Goal: Information Seeking & Learning: Learn about a topic

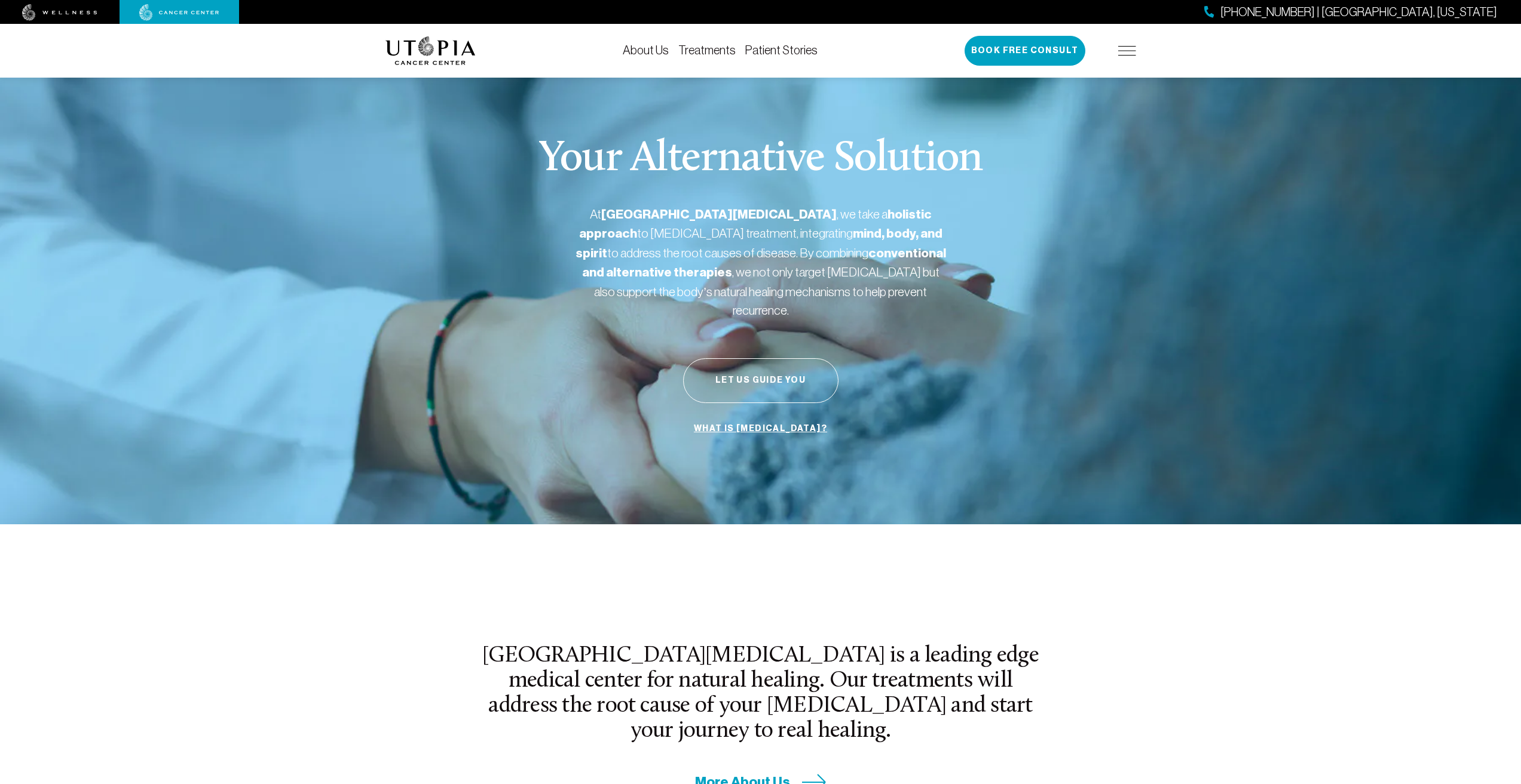
click at [1127, 52] on img at bounding box center [1127, 51] width 17 height 9
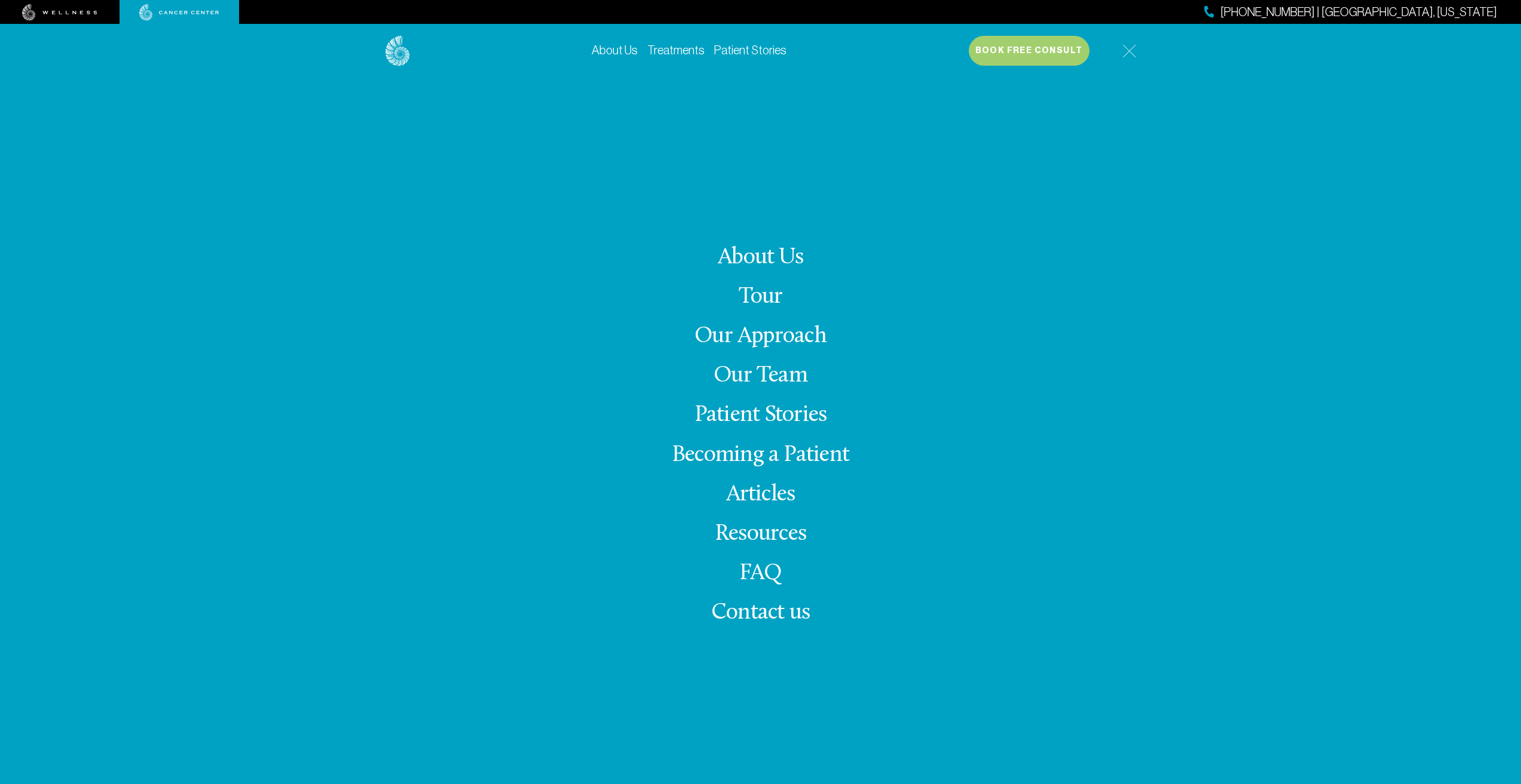
click at [738, 295] on link "Tour" at bounding box center [760, 296] width 44 height 23
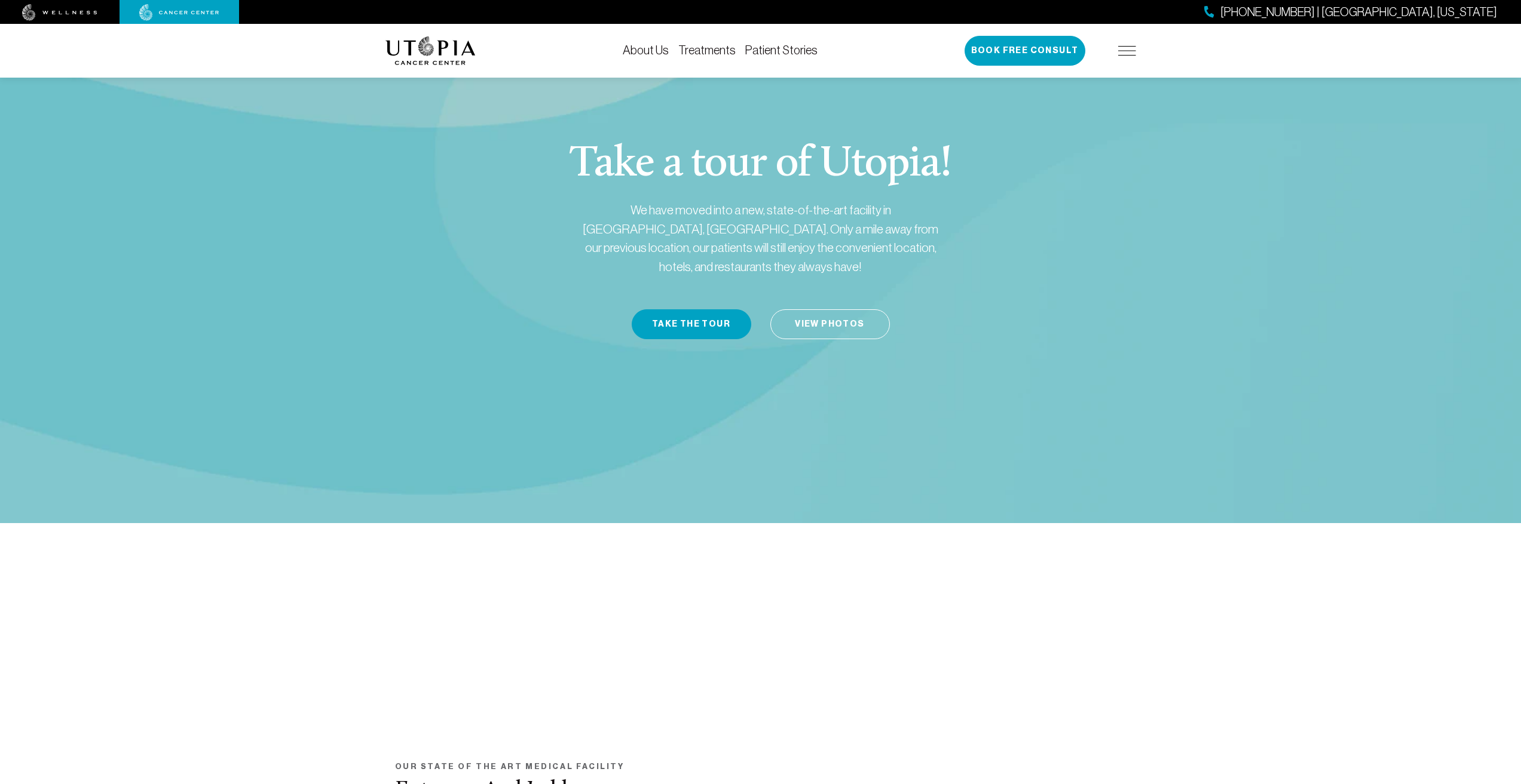
click at [1125, 52] on img at bounding box center [1127, 51] width 17 height 9
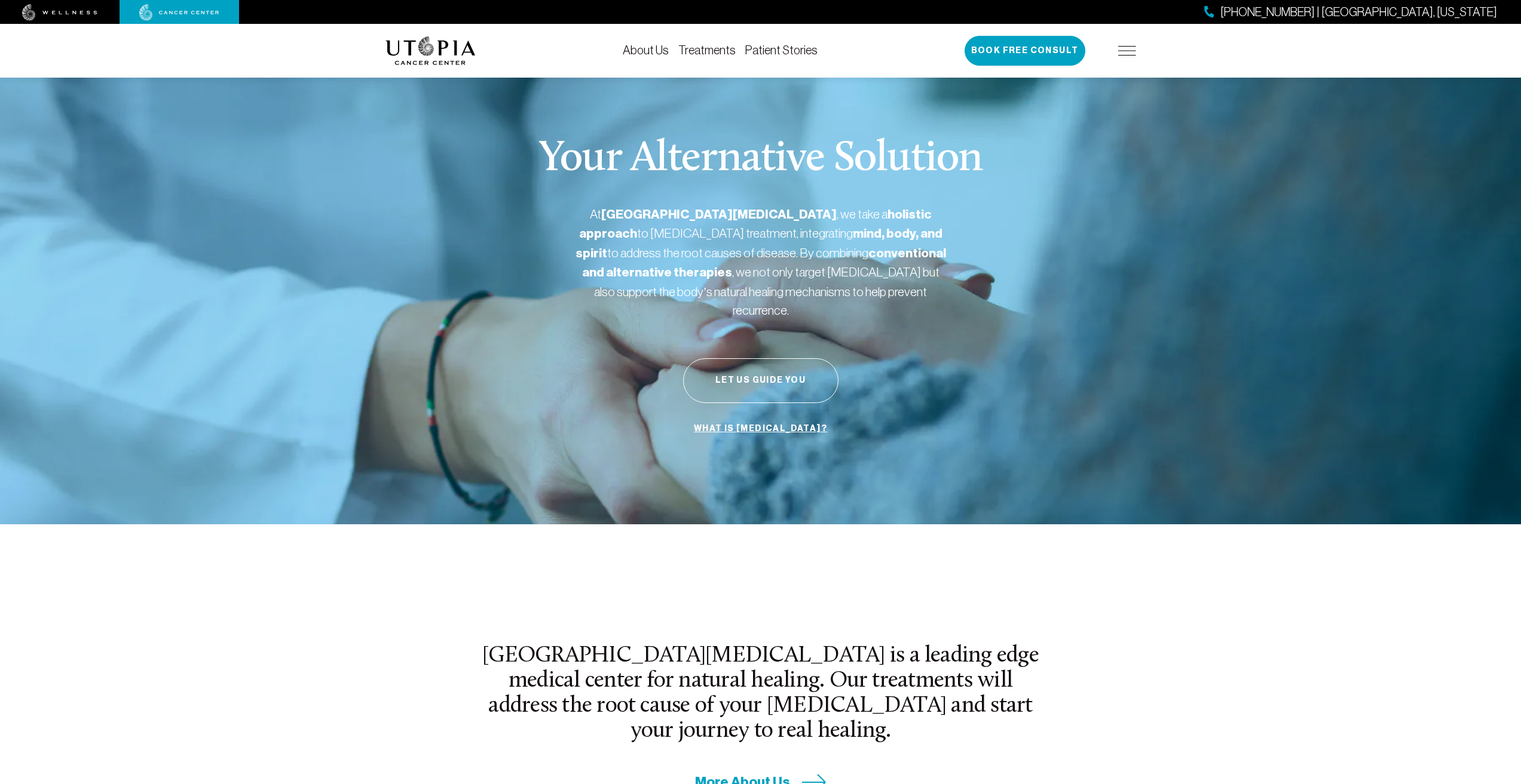
click at [656, 51] on link "About Us" at bounding box center [646, 50] width 46 height 13
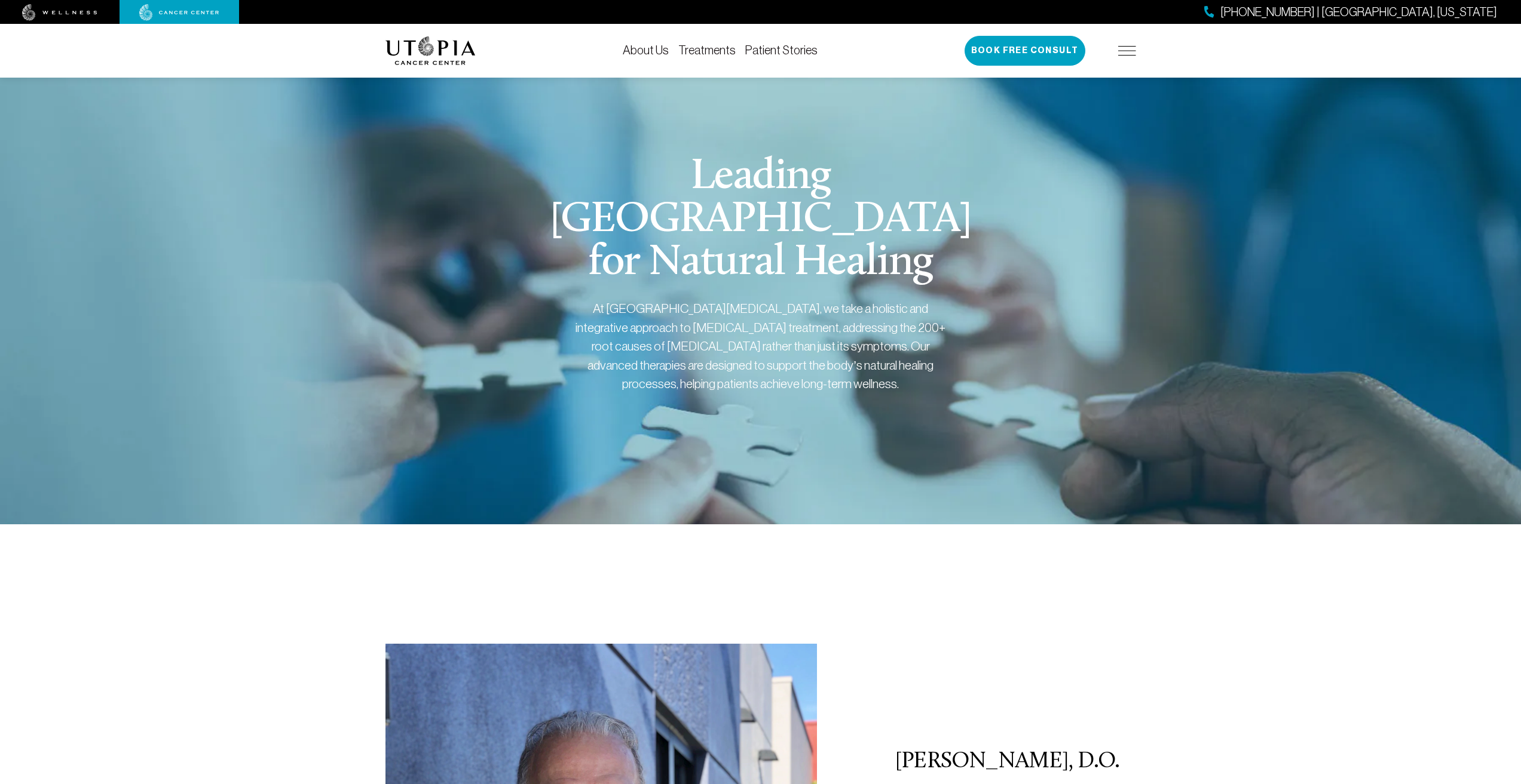
click at [1126, 47] on img at bounding box center [1127, 51] width 17 height 9
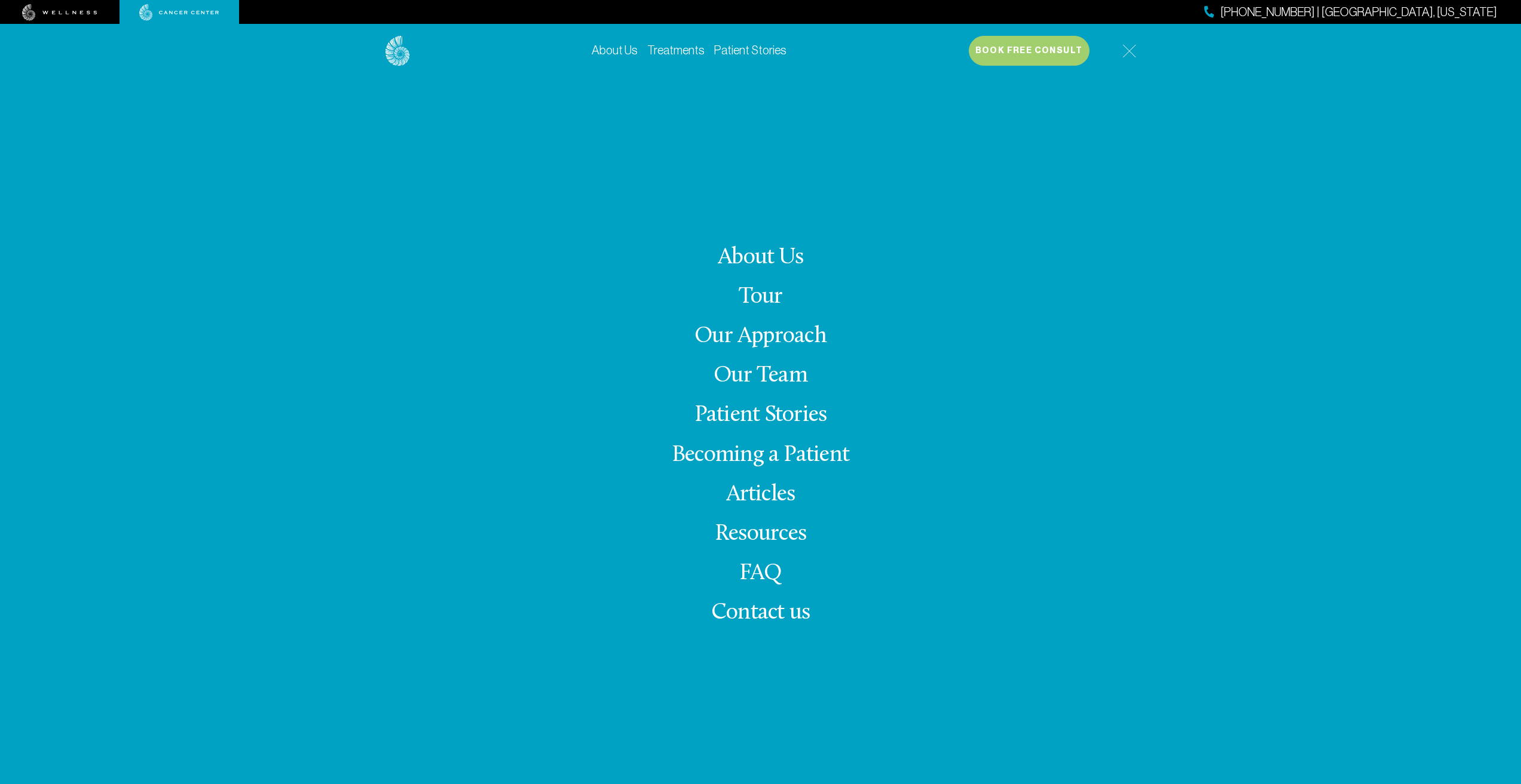
click at [772, 616] on span "Contact us" at bounding box center [760, 613] width 99 height 23
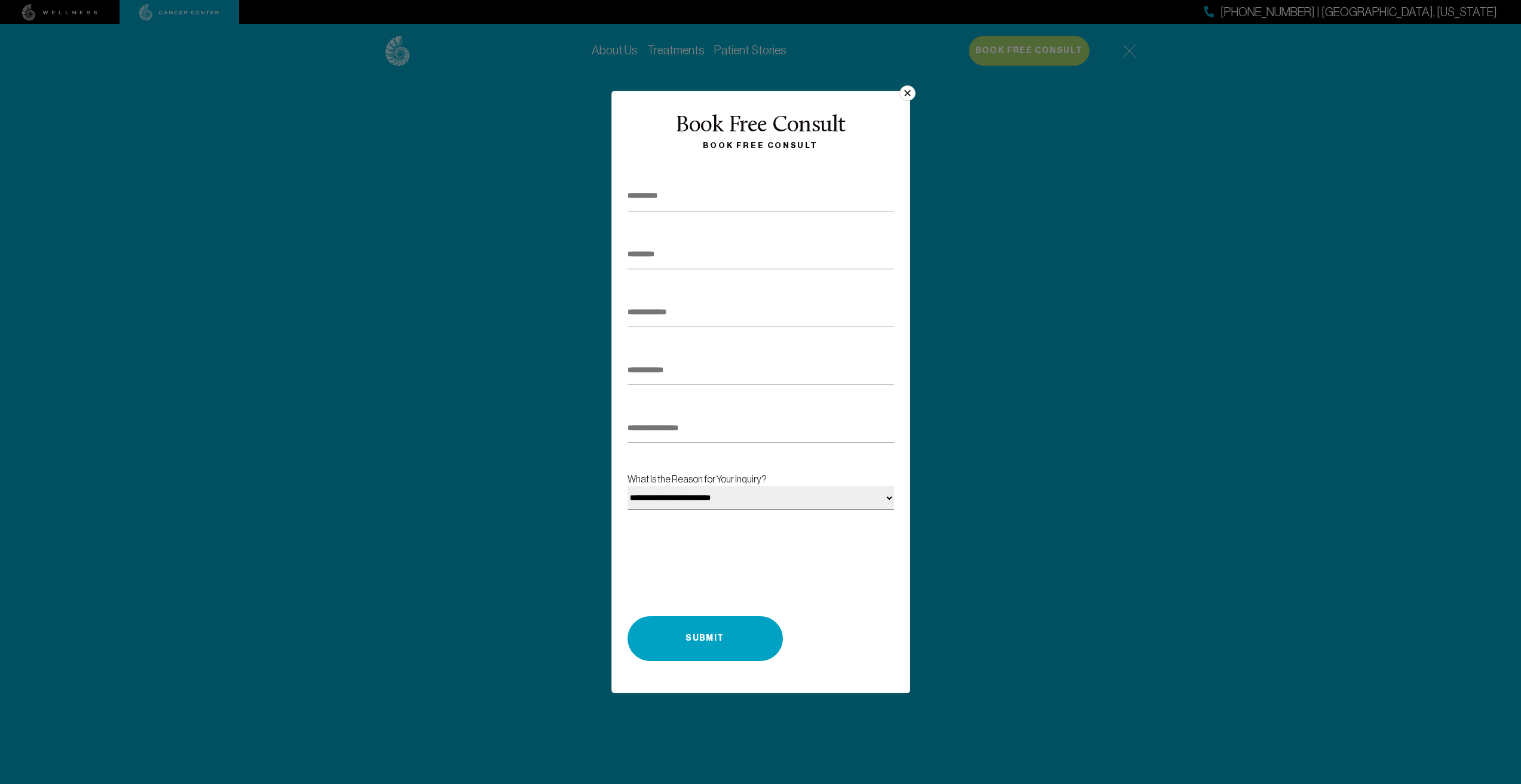
click at [910, 92] on button "×" at bounding box center [907, 93] width 16 height 16
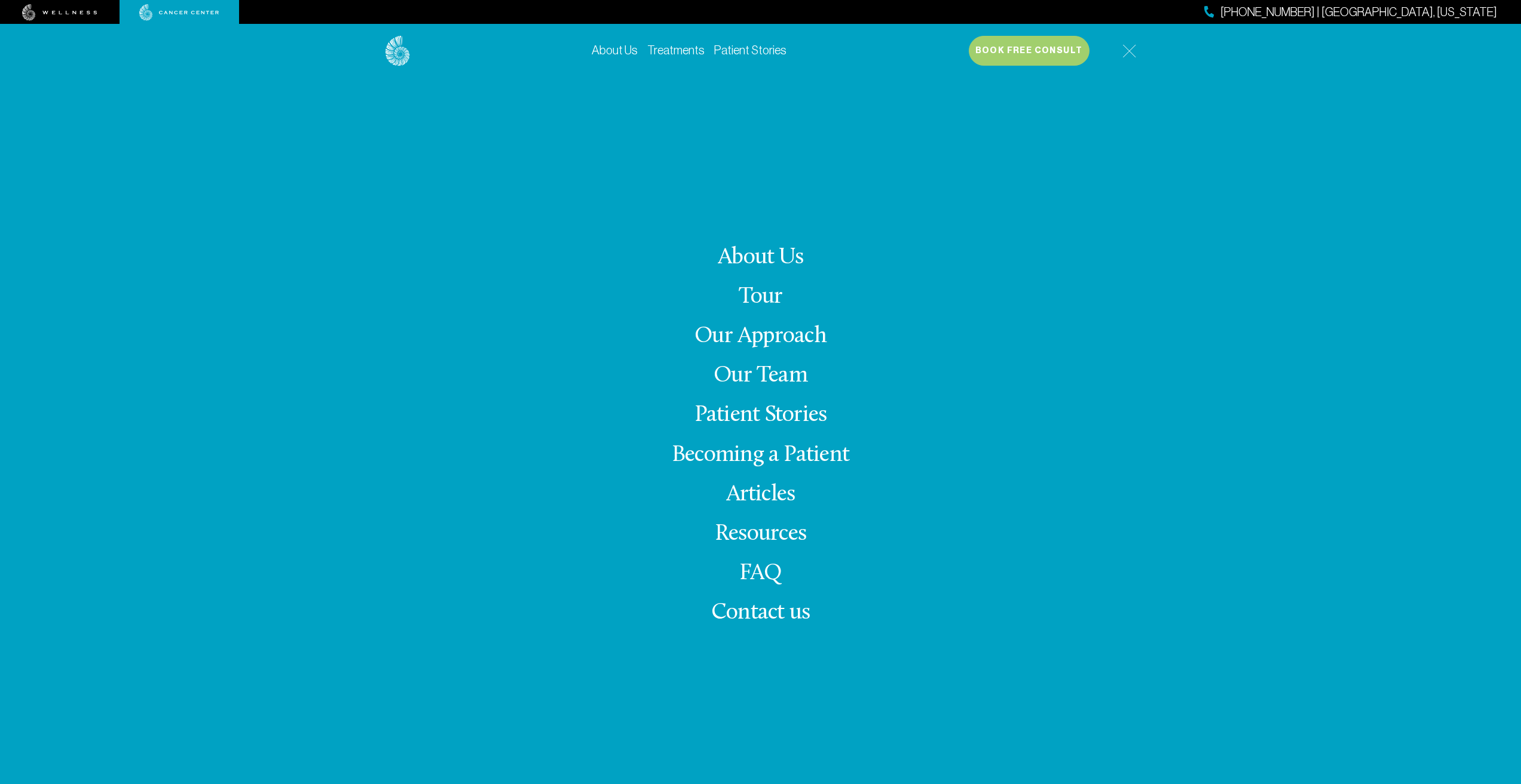
click at [770, 576] on link "FAQ" at bounding box center [760, 573] width 43 height 23
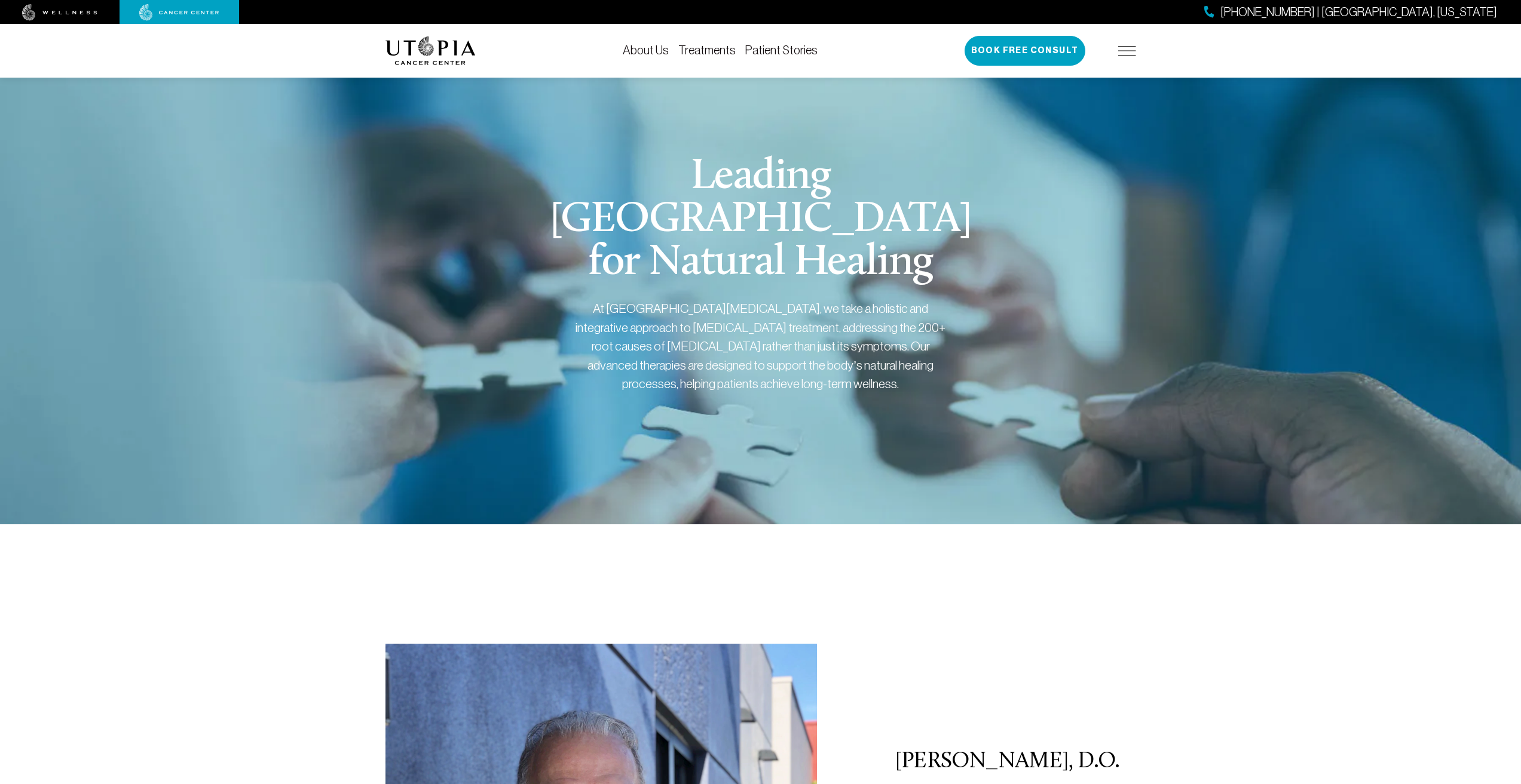
click at [717, 49] on link "Treatments" at bounding box center [707, 50] width 57 height 13
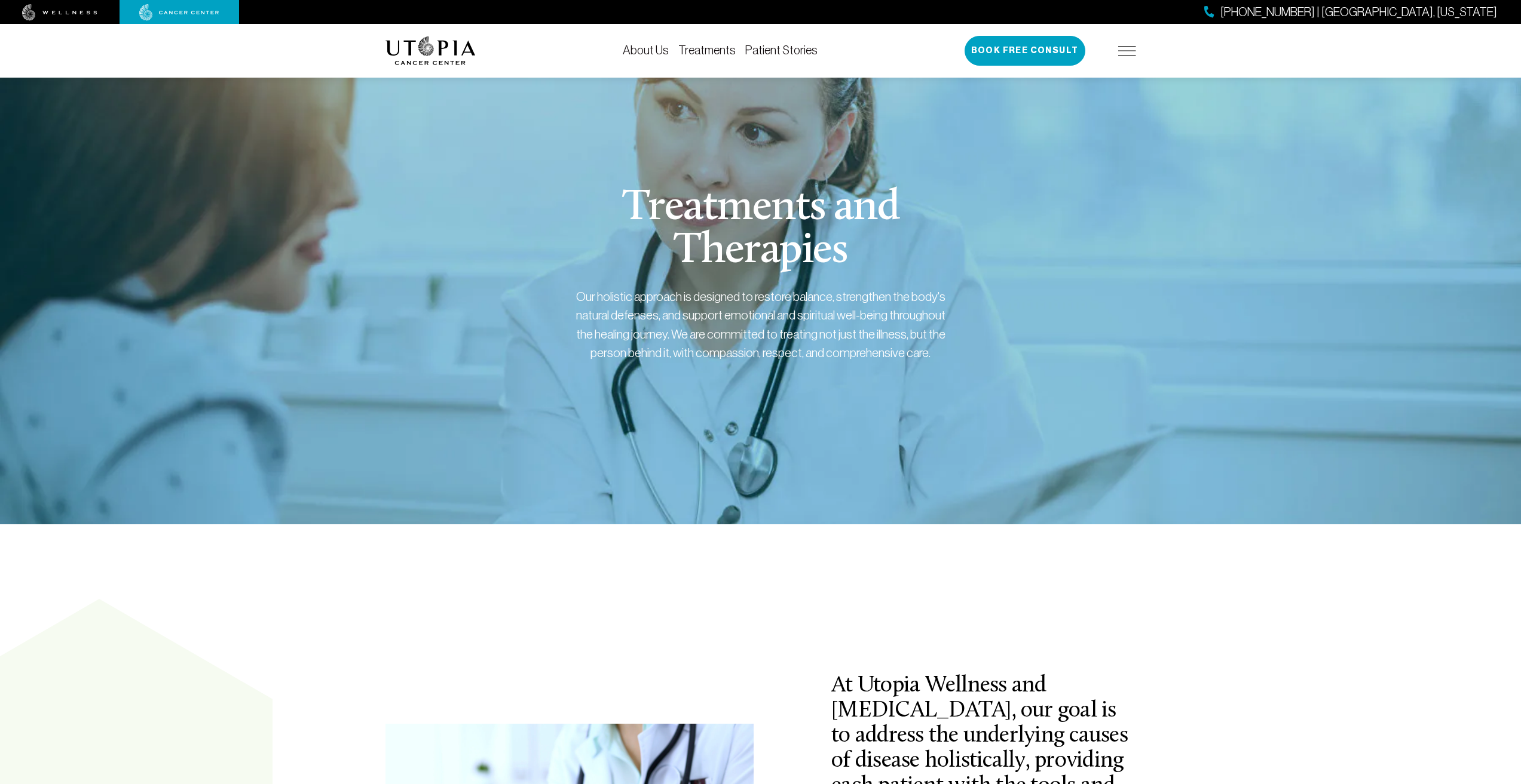
click at [1123, 51] on img at bounding box center [1127, 51] width 17 height 9
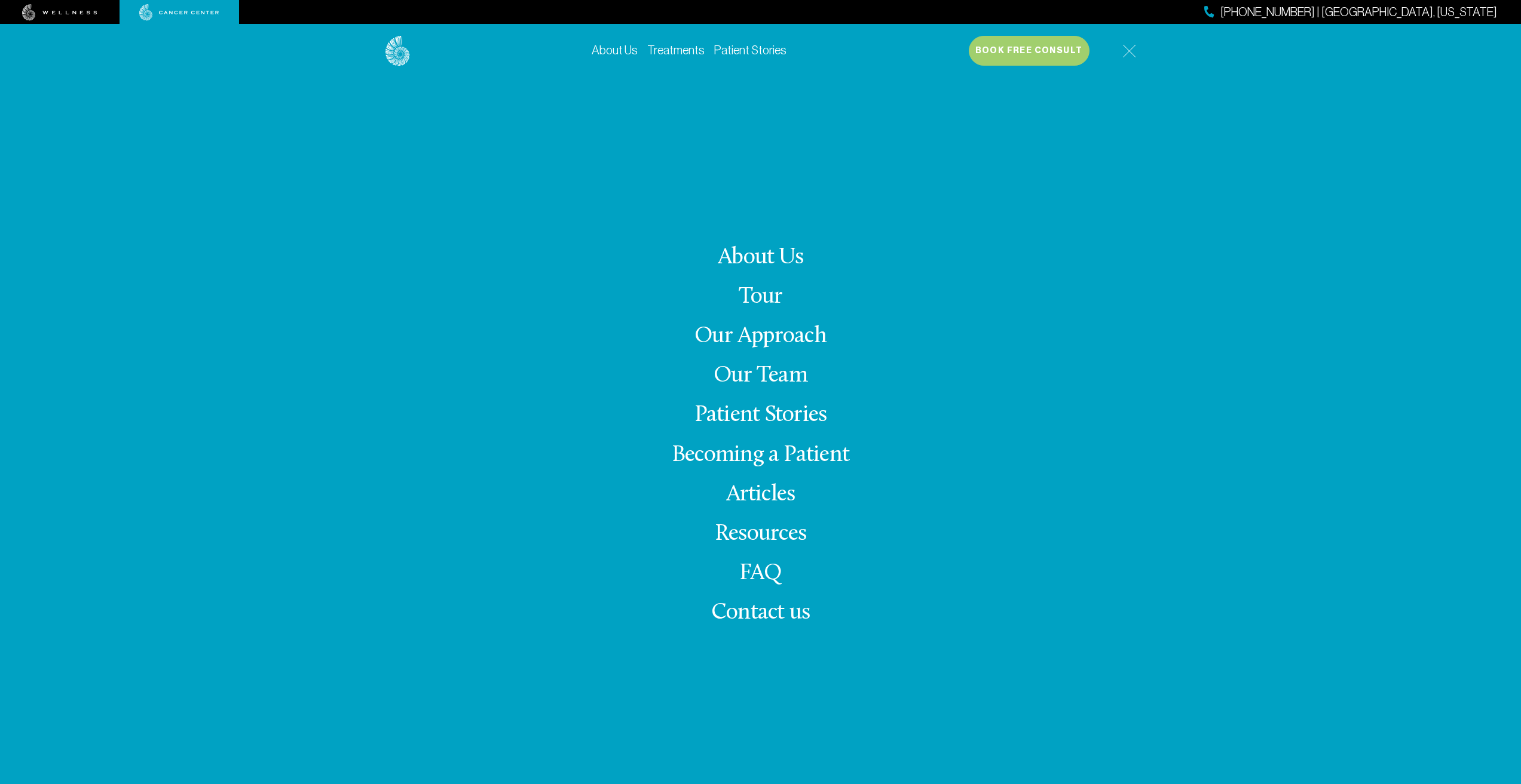
click at [741, 375] on link "Our Team" at bounding box center [760, 375] width 94 height 23
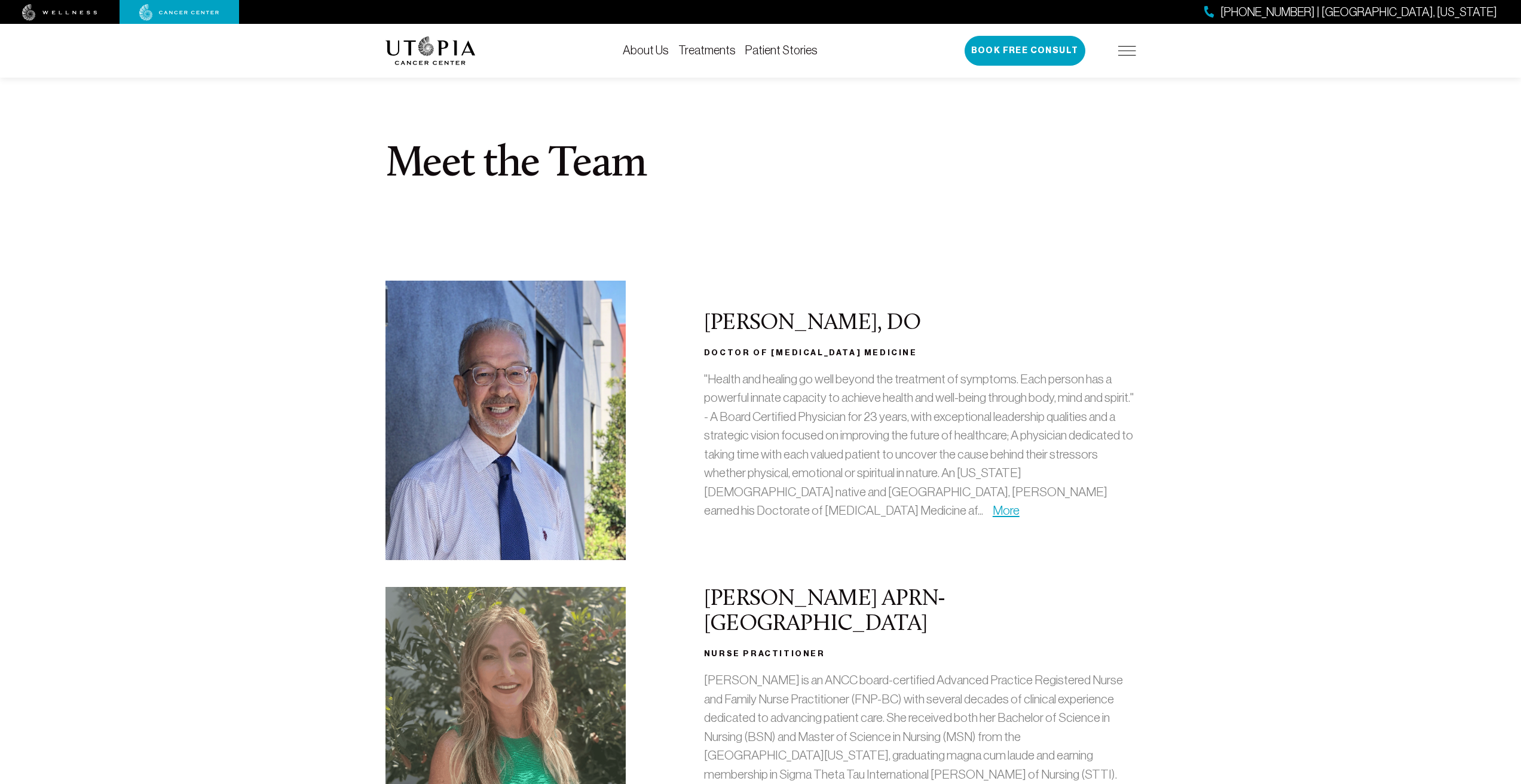
click at [1131, 41] on div "(727) 799-9060 | Tampa, Florida Book Free Consult" at bounding box center [1051, 51] width 171 height 29
click at [1126, 50] on img at bounding box center [1127, 51] width 17 height 9
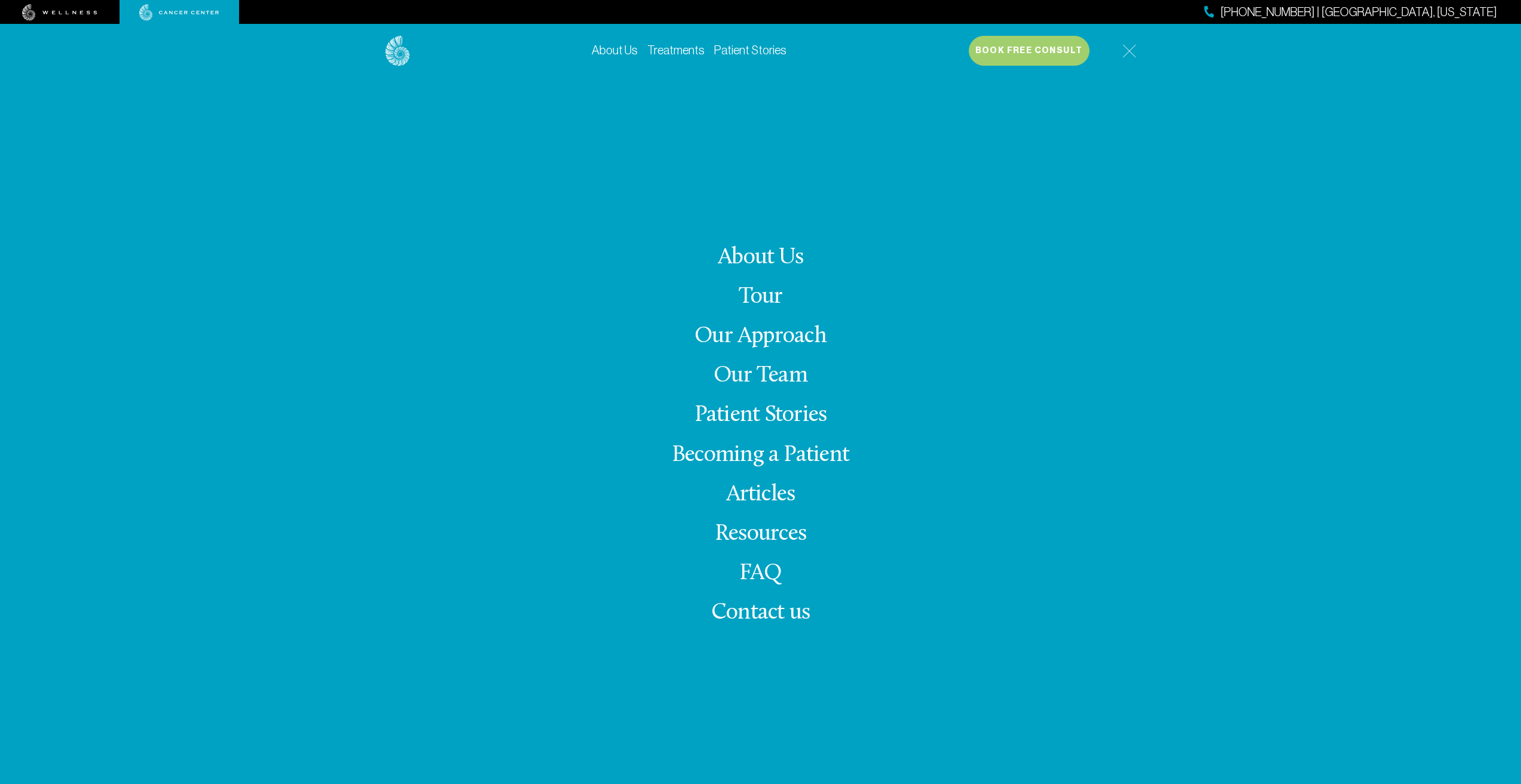
click at [738, 340] on link "Our Approach" at bounding box center [760, 336] width 132 height 23
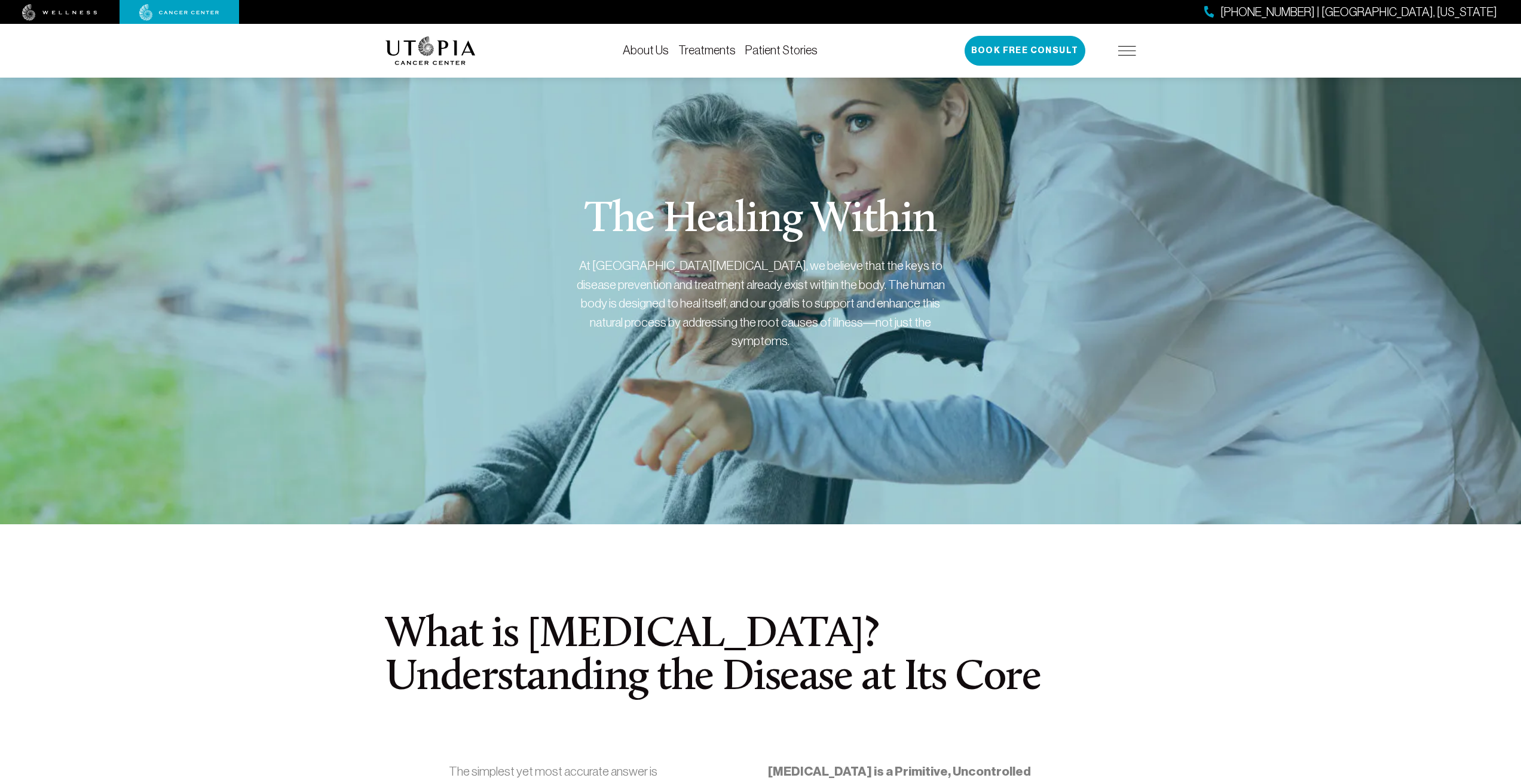
click at [1125, 55] on div "(727) 799-9060 | Tampa, Florida Book Free Consult" at bounding box center [1051, 51] width 171 height 29
click at [647, 52] on link "About Us" at bounding box center [646, 50] width 46 height 13
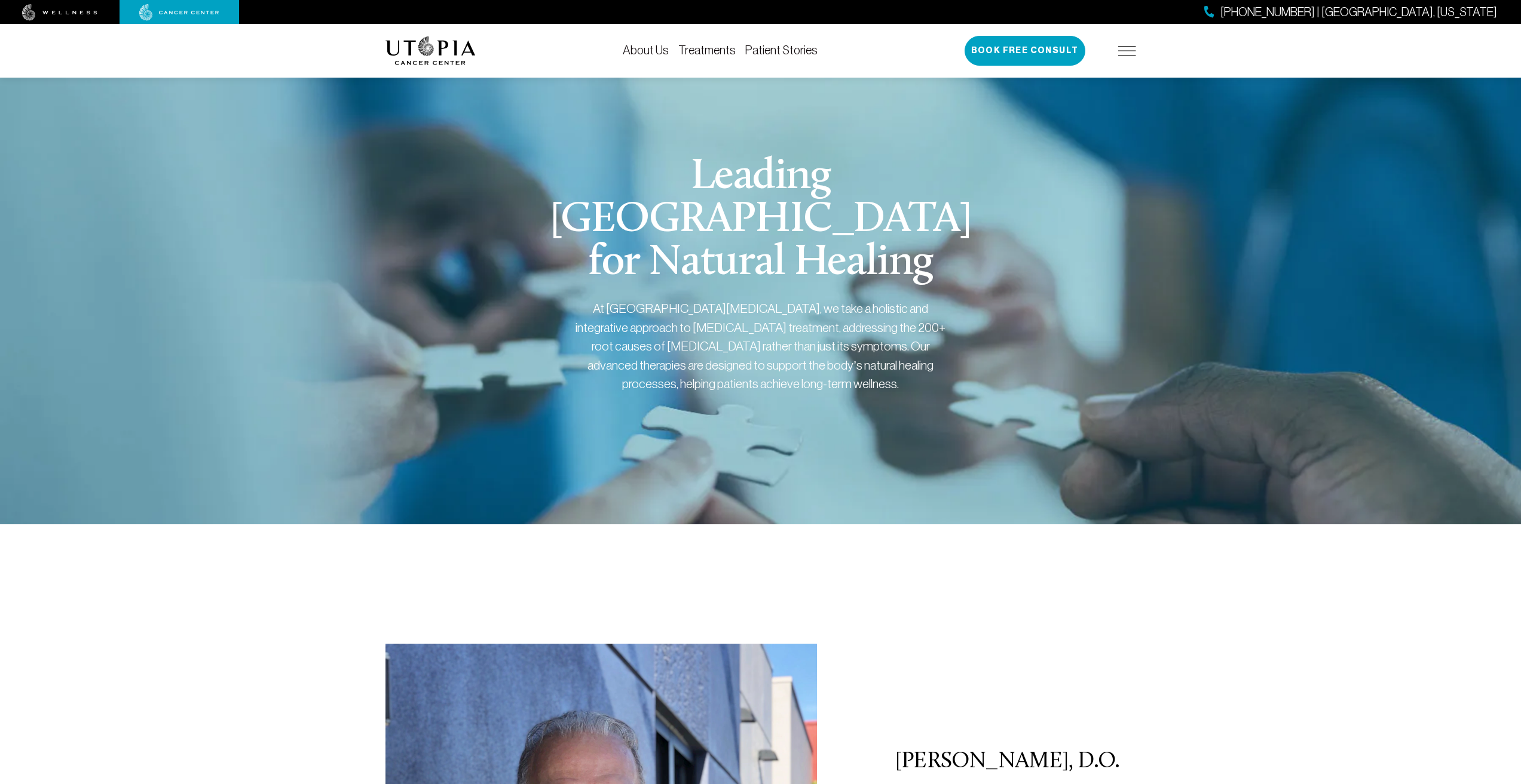
click at [1080, 385] on div "Leading Edge Medical Center for Natural Healing At Utopia Cancer Center, we tak…" at bounding box center [760, 289] width 750 height 471
